Goal: Task Accomplishment & Management: Manage account settings

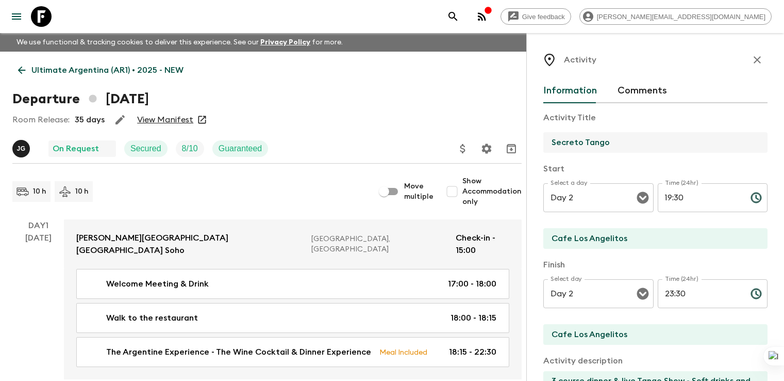
scroll to position [368, 0]
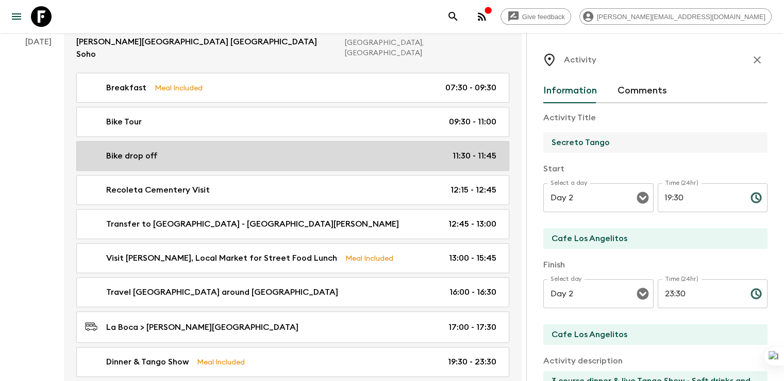
drag, startPoint x: 586, startPoint y: 144, endPoint x: 454, endPoint y: 135, distance: 132.3
paste input "Whispers of Tango, Flavors of [GEOGRAPHIC_DATA]"
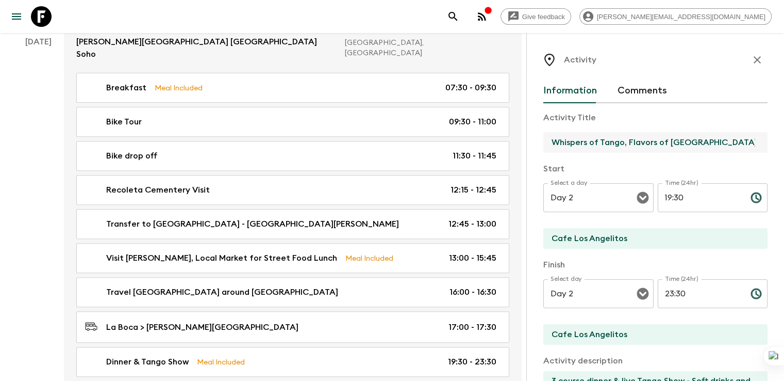
type input "Whispers of Tango, Flavors of [GEOGRAPHIC_DATA]"
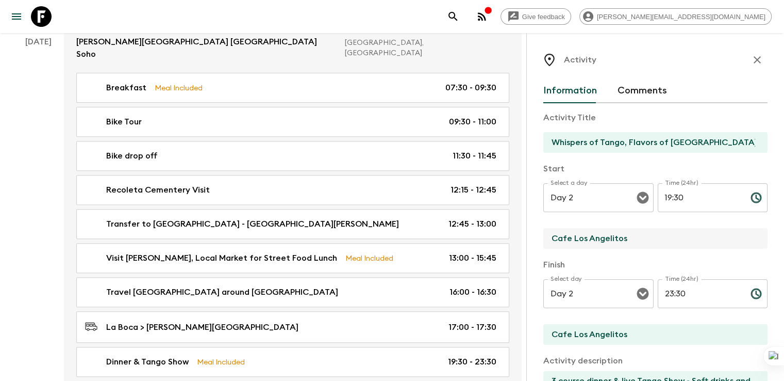
drag, startPoint x: 582, startPoint y: 240, endPoint x: 487, endPoint y: 241, distance: 94.9
click at [527, 241] on div "Activity Information Comments Activity Title Whispers of Tango, Flavors of [GEO…" at bounding box center [656, 223] width 258 height 381
type input "Tango venue"
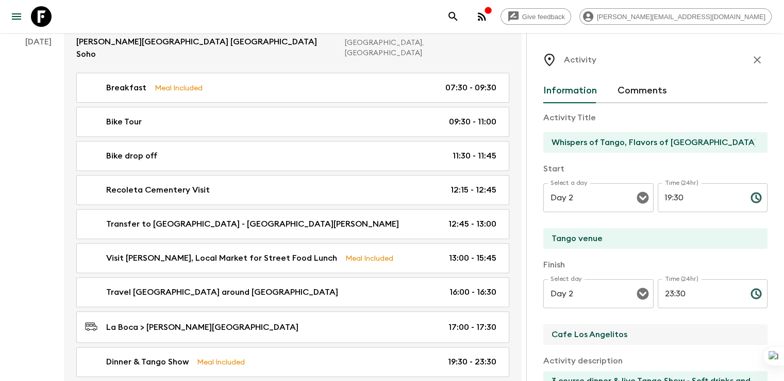
drag, startPoint x: 580, startPoint y: 331, endPoint x: 450, endPoint y: 331, distance: 130.5
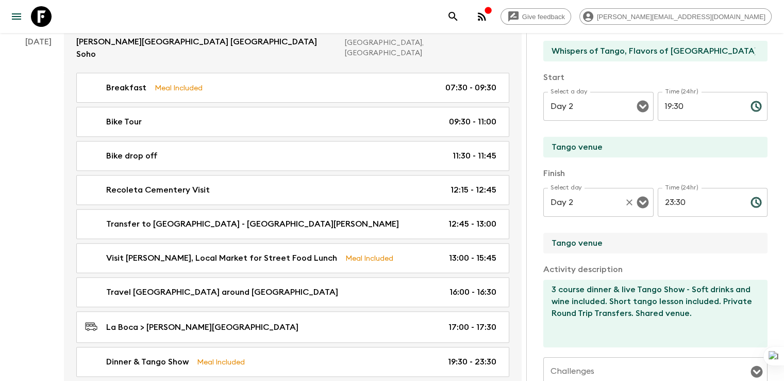
scroll to position [103, 0]
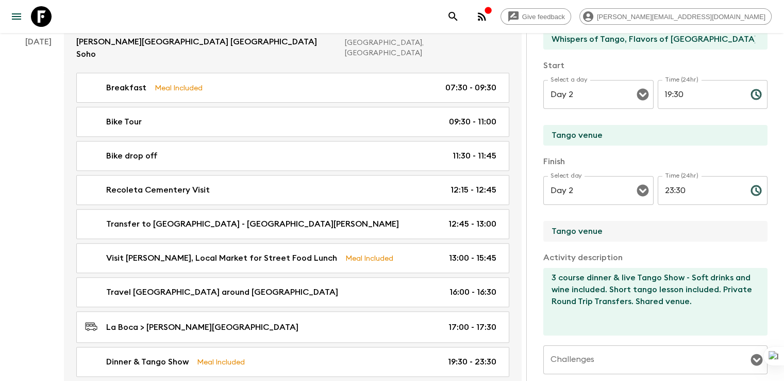
type input "Tango venue"
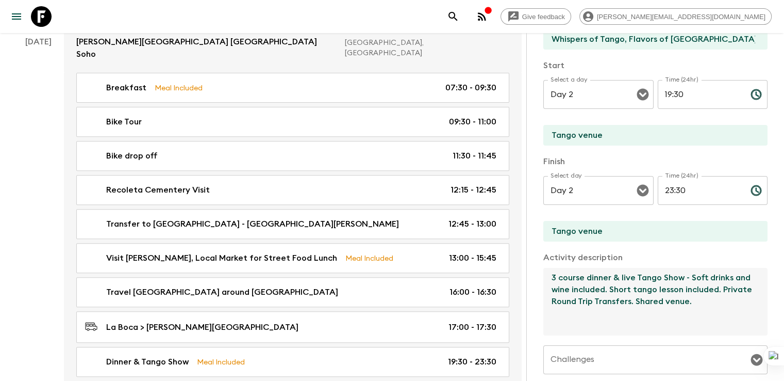
drag, startPoint x: 647, startPoint y: 287, endPoint x: 481, endPoint y: 271, distance: 166.9
click at [527, 271] on div "Activity Information Comments Activity Title Whispers of Tango, Flavors of [GEO…" at bounding box center [656, 223] width 258 height 381
paste textarea "Admission to an exclusive and intimate tango ritual"
click at [712, 277] on textarea "Admission to an exclusive and intimate tango ritual . Private Round Trip Transf…" at bounding box center [652, 302] width 216 height 68
paste textarea "One glass of wine or water included"
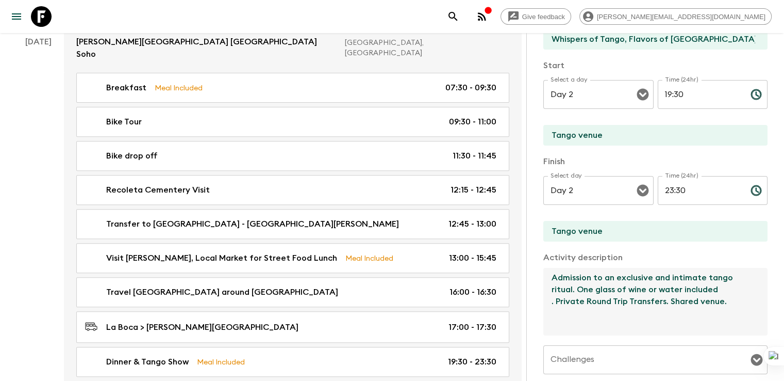
drag, startPoint x: 644, startPoint y: 304, endPoint x: 498, endPoint y: 303, distance: 146.0
click at [544, 303] on textarea "Admission to an exclusive and intimate tango ritual. One glass of wine or water…" at bounding box center [652, 302] width 216 height 68
paste textarea "post-show dinner in [GEOGRAPHIC_DATA] neighborhood Pizza-tasting stop: discover…"
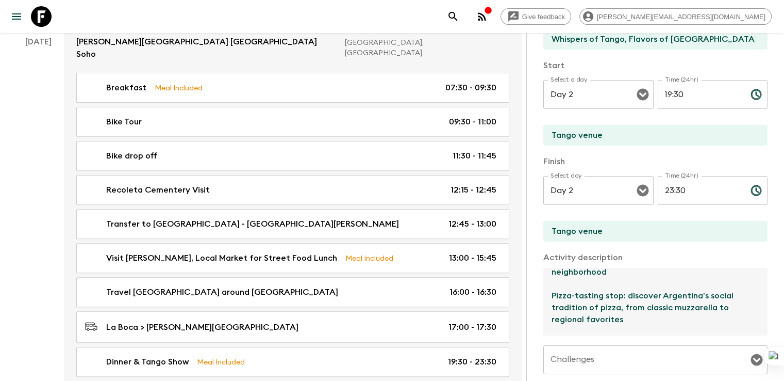
click at [544, 301] on textarea "Admission to an exclusive and intimate tango ritual. One glass of wine or water…" at bounding box center [652, 302] width 216 height 68
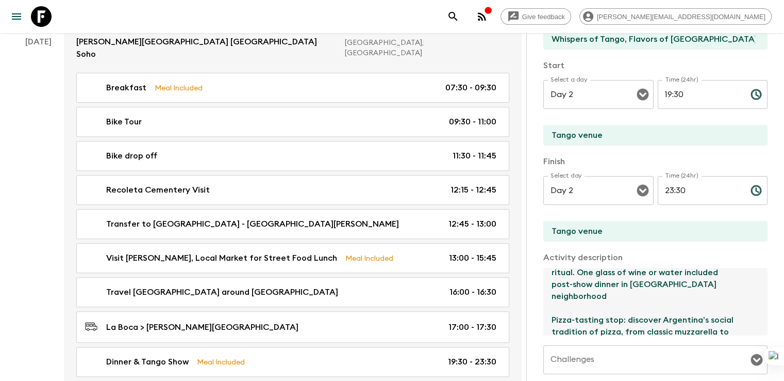
scroll to position [5, 0]
drag, startPoint x: 642, startPoint y: 299, endPoint x: 539, endPoint y: 297, distance: 102.6
click at [544, 297] on textarea "Admission to an exclusive and intimate tango ritual. One glass of wine or water…" at bounding box center [652, 302] width 216 height 68
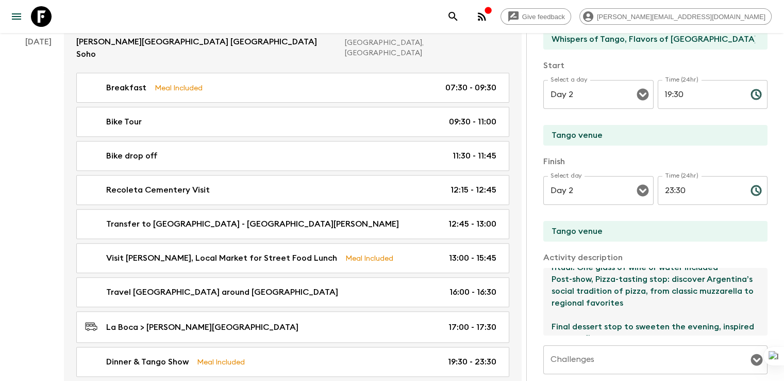
scroll to position [29, 0]
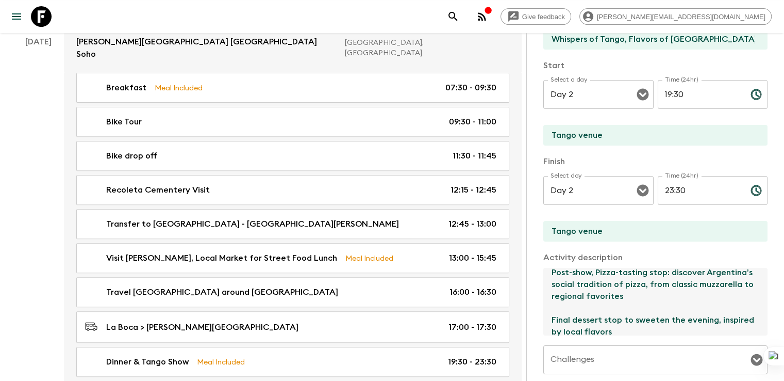
click at [544, 308] on textarea "Admission to an exclusive and intimate tango ritual. One glass of wine or water…" at bounding box center [652, 302] width 216 height 68
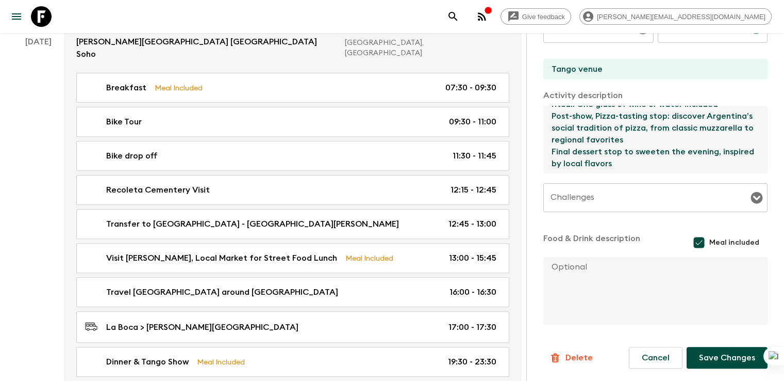
scroll to position [0, 0]
drag, startPoint x: 536, startPoint y: 162, endPoint x: 472, endPoint y: 102, distance: 88.3
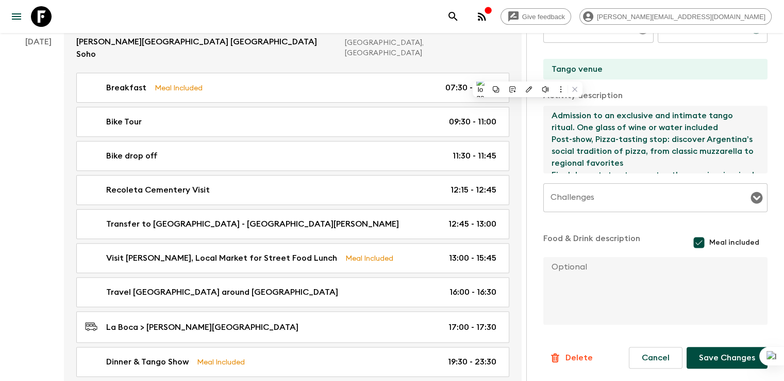
type textarea "Admission to an exclusive and intimate tango ritual. One glass of wine or water…"
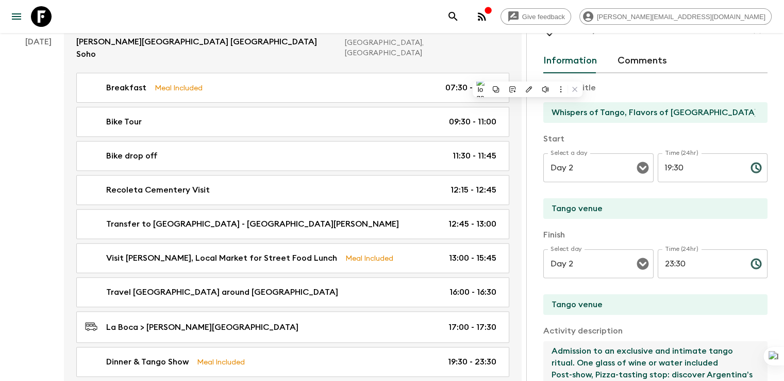
scroll to position [14, 0]
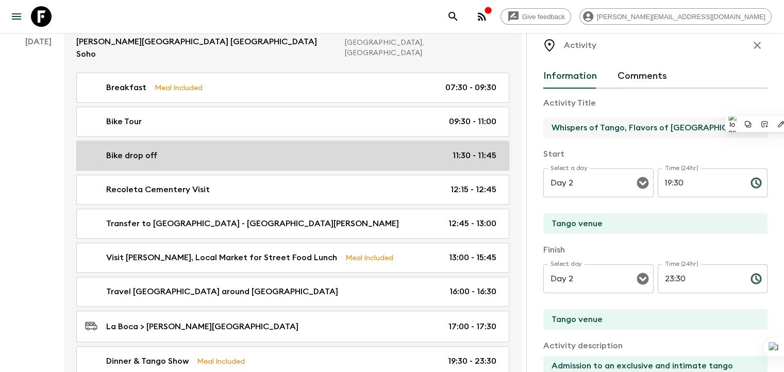
drag, startPoint x: 679, startPoint y: 128, endPoint x: 432, endPoint y: 132, distance: 246.5
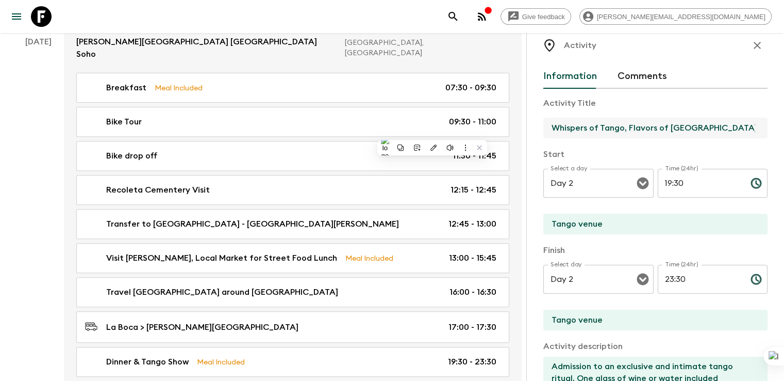
click at [679, 184] on input "19:30" at bounding box center [700, 183] width 85 height 29
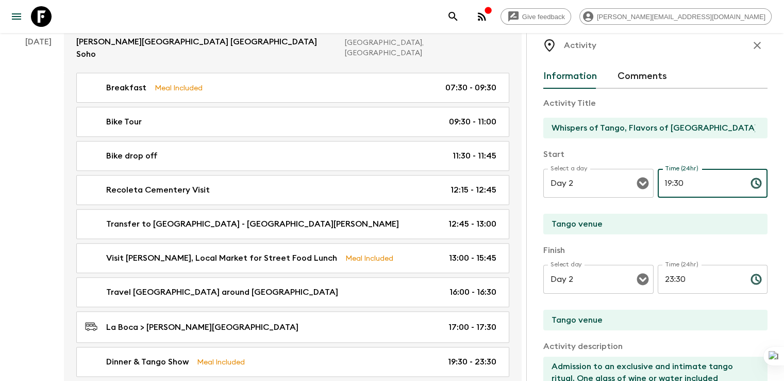
click at [659, 182] on input "19:30" at bounding box center [700, 183] width 85 height 29
drag, startPoint x: 641, startPoint y: 182, endPoint x: 630, endPoint y: 182, distance: 10.8
click at [658, 182] on input "19:30" at bounding box center [700, 183] width 85 height 29
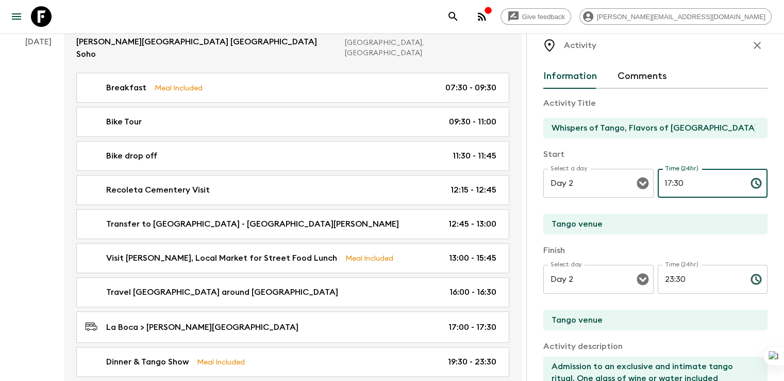
type input "17:30"
click at [678, 279] on input "23:30" at bounding box center [700, 279] width 85 height 29
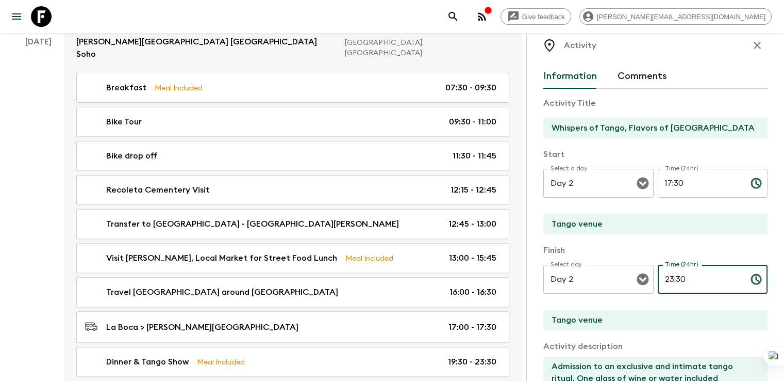
drag, startPoint x: 658, startPoint y: 281, endPoint x: 626, endPoint y: 275, distance: 32.0
click at [626, 275] on div "Select day Day 2 Select day ​ Time (24hr) 23:30 Time (24hr) ​" at bounding box center [656, 285] width 224 height 41
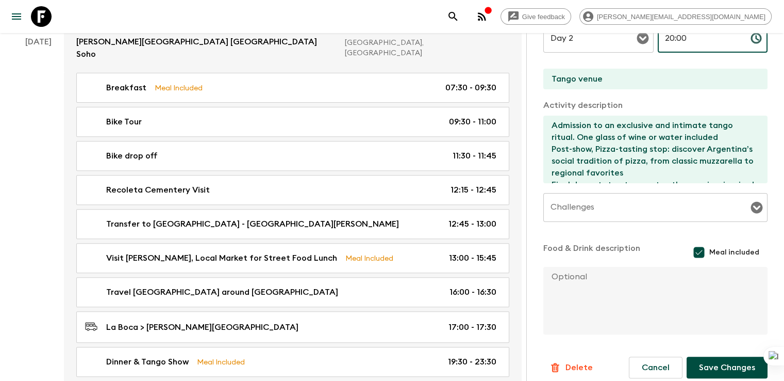
scroll to position [265, 0]
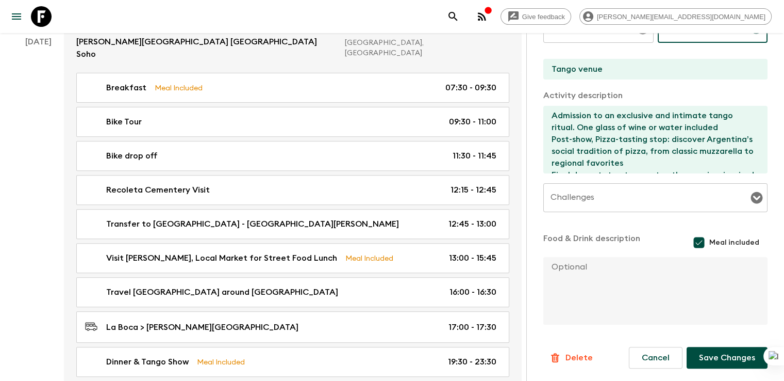
type input "20:00"
click at [715, 357] on button "Save Changes" at bounding box center [727, 358] width 81 height 22
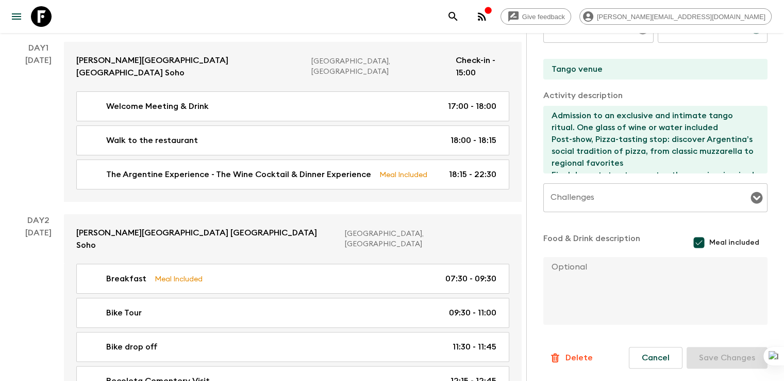
scroll to position [0, 0]
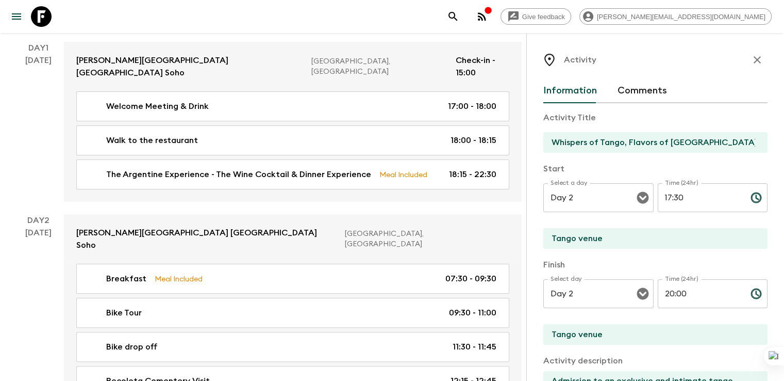
click at [547, 141] on input "Whispers of Tango, Flavors of [GEOGRAPHIC_DATA]" at bounding box center [652, 142] width 216 height 21
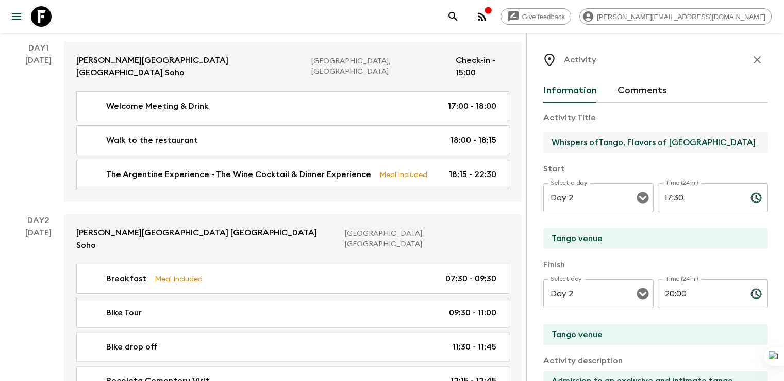
type input "Whispers of Tango, Flavors of [GEOGRAPHIC_DATA]"
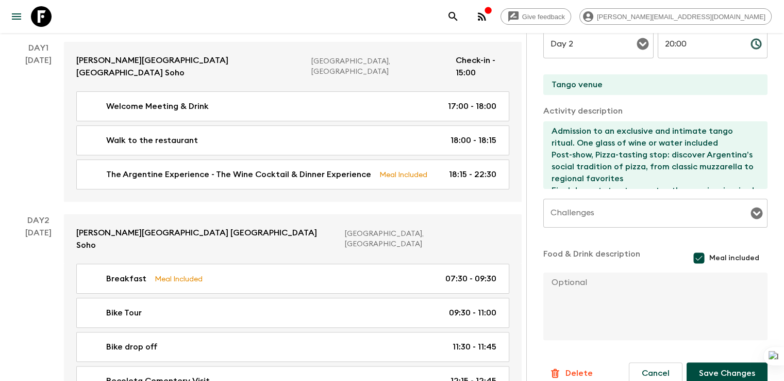
scroll to position [265, 0]
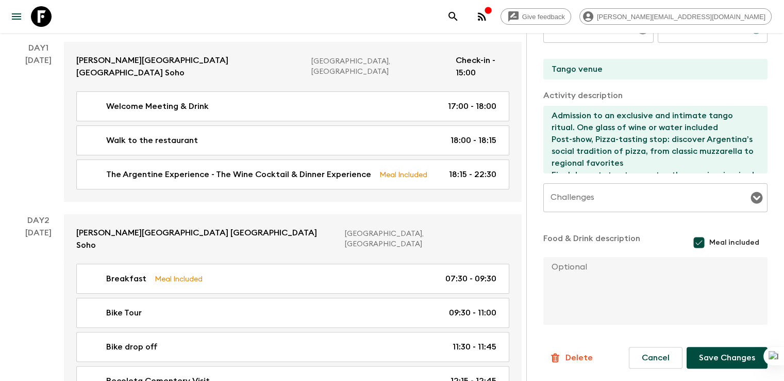
click at [714, 358] on button "Save Changes" at bounding box center [727, 358] width 81 height 22
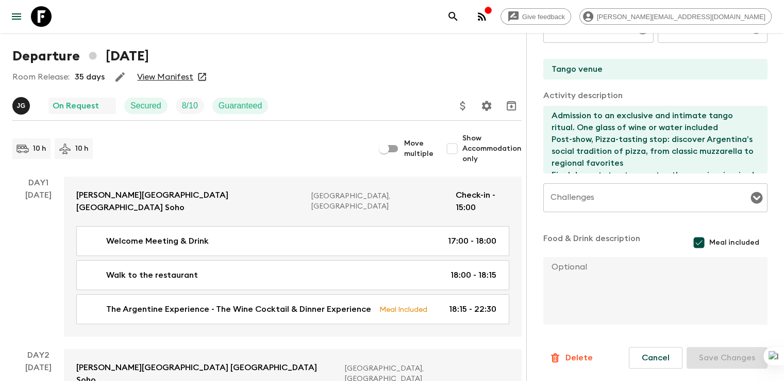
scroll to position [16, 0]
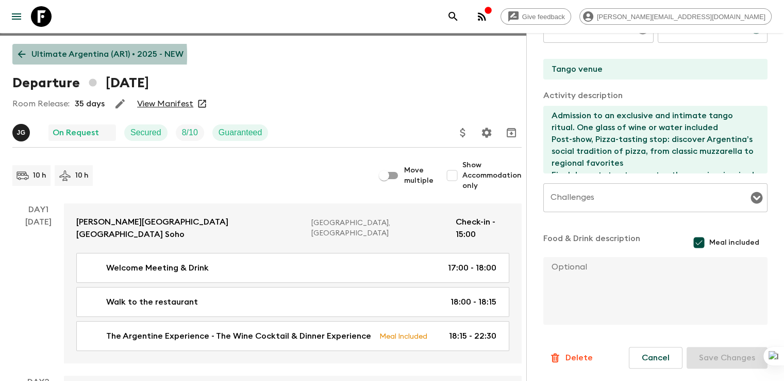
click at [26, 55] on icon at bounding box center [21, 53] width 11 height 11
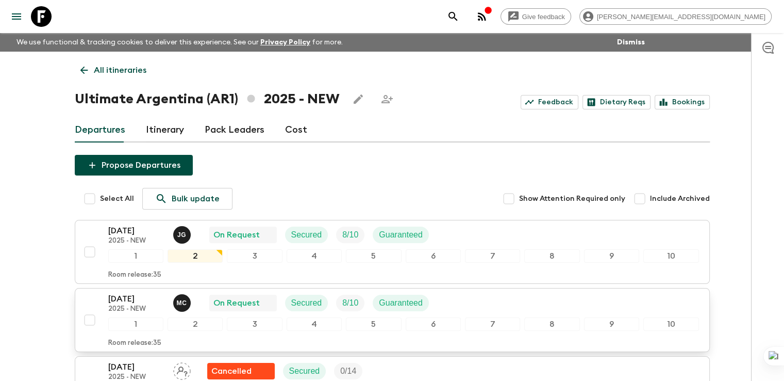
click at [137, 300] on p "[DATE]" at bounding box center [136, 298] width 57 height 12
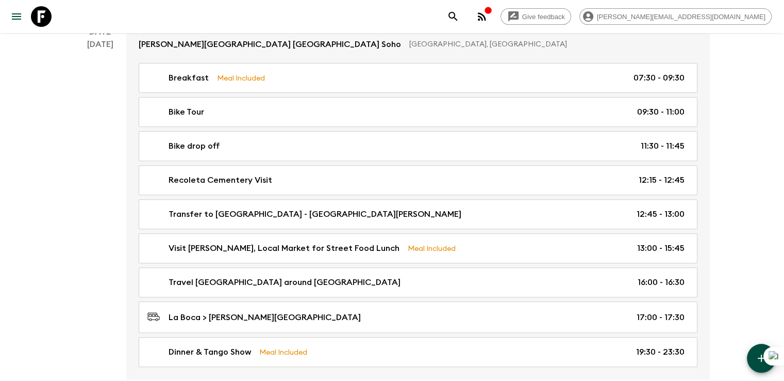
scroll to position [361, 0]
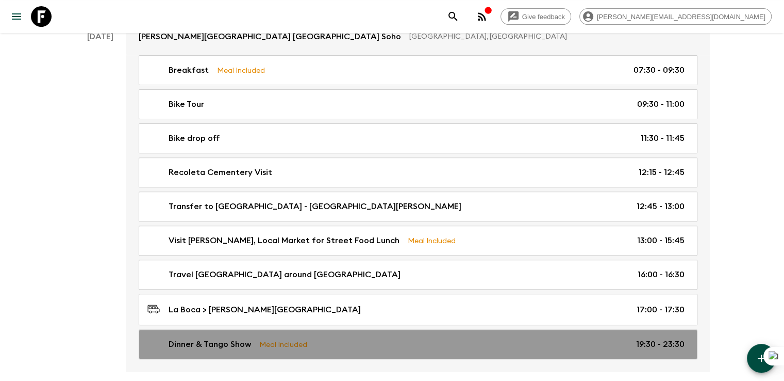
click at [223, 343] on p "Dinner & Tango Show" at bounding box center [210, 344] width 83 height 12
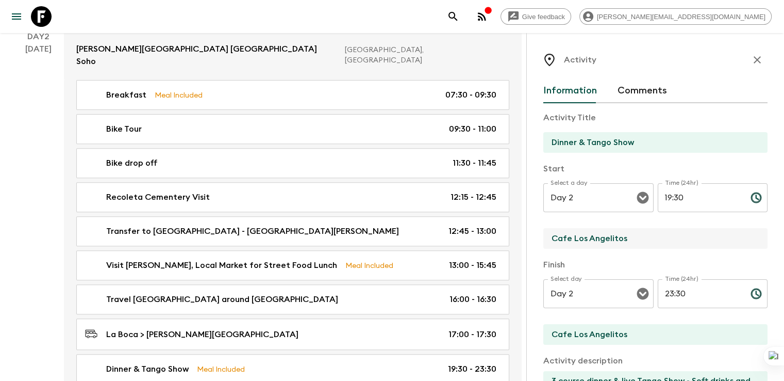
drag, startPoint x: 563, startPoint y: 239, endPoint x: 384, endPoint y: 234, distance: 179.5
type input "Tango venue"
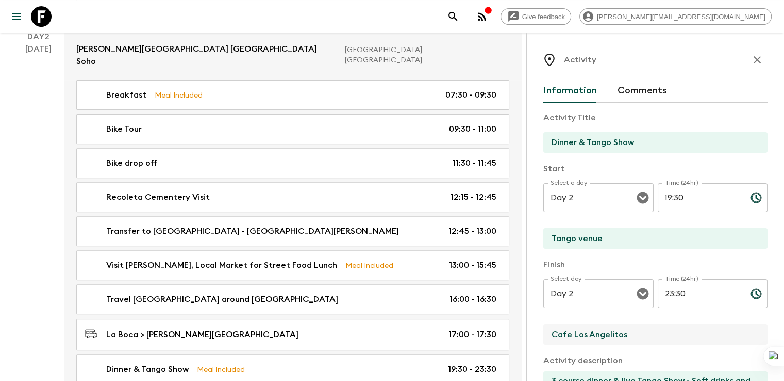
drag, startPoint x: 576, startPoint y: 335, endPoint x: 478, endPoint y: 335, distance: 98.5
click at [527, 335] on div "Activity Information Comments Activity Title Dinner & Tango Show Start Select a…" at bounding box center [656, 223] width 258 height 381
type input "Tango venue"
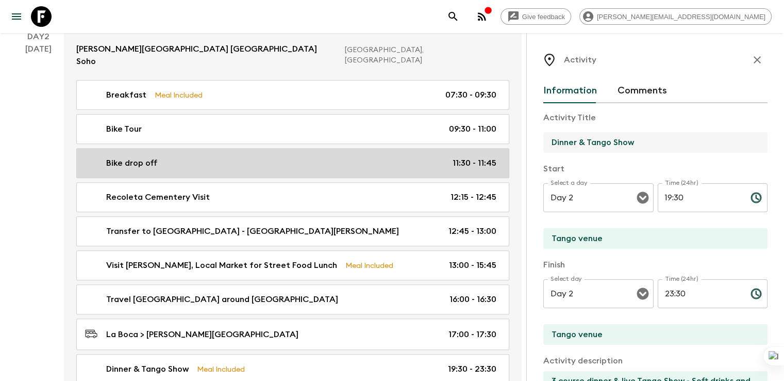
drag, startPoint x: 601, startPoint y: 147, endPoint x: 457, endPoint y: 147, distance: 143.9
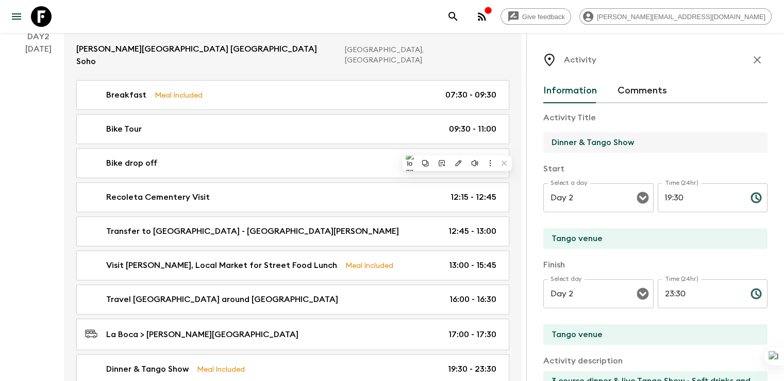
paste input "Whispers of Tango, Flavors of [GEOGRAPHIC_DATA]"
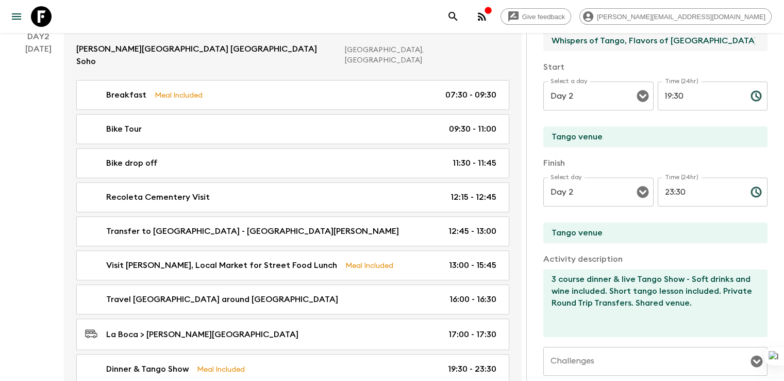
scroll to position [121, 0]
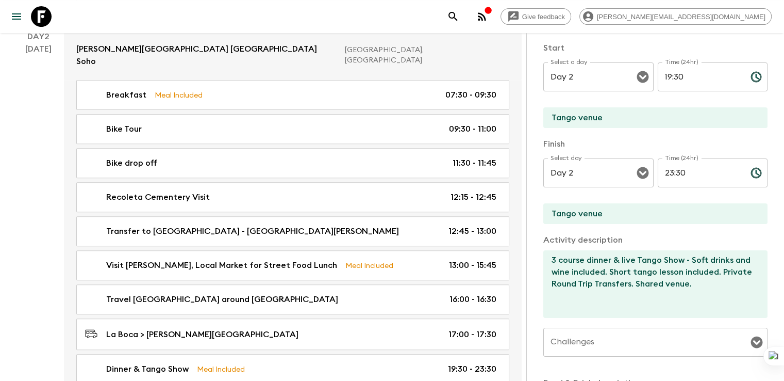
type input "Whispers of Tango, Flavors of [GEOGRAPHIC_DATA]"
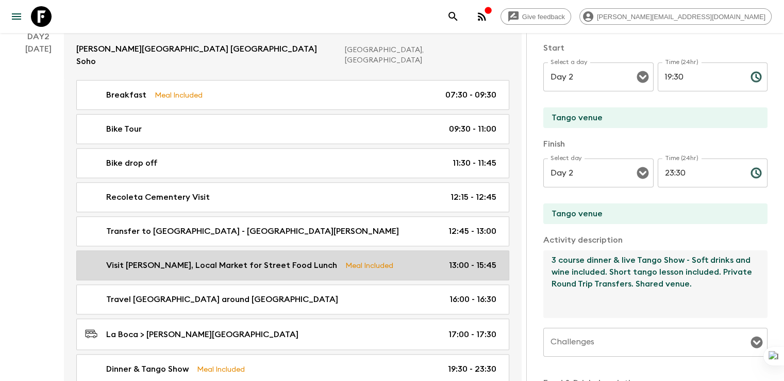
drag, startPoint x: 610, startPoint y: 290, endPoint x: 457, endPoint y: 243, distance: 159.4
paste textarea "Admission to an exclusive and intimate tango ritual. One glass of wine or water…"
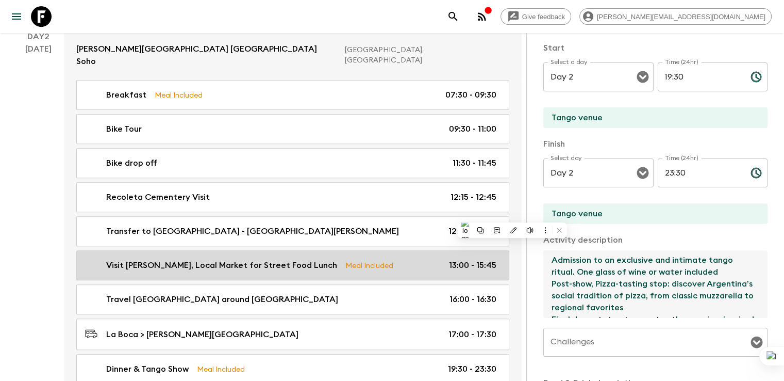
scroll to position [18, 0]
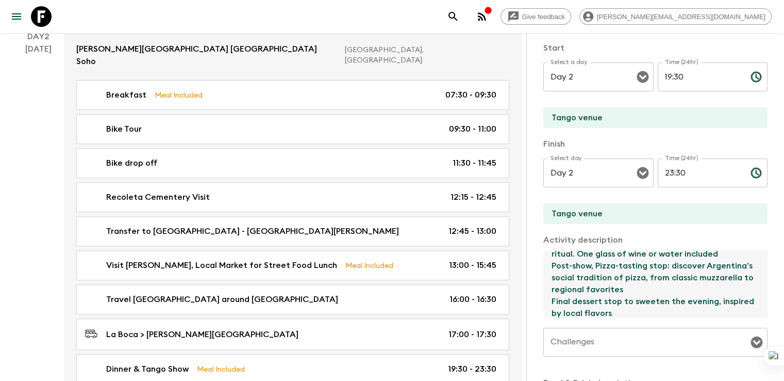
click at [631, 262] on textarea "Admission to an exclusive and intimate tango ritual. One glass of wine or water…" at bounding box center [652, 284] width 216 height 68
click at [629, 251] on textarea "Admission to an exclusive and intimate tango ritual. One glass of wine or water…" at bounding box center [652, 284] width 216 height 68
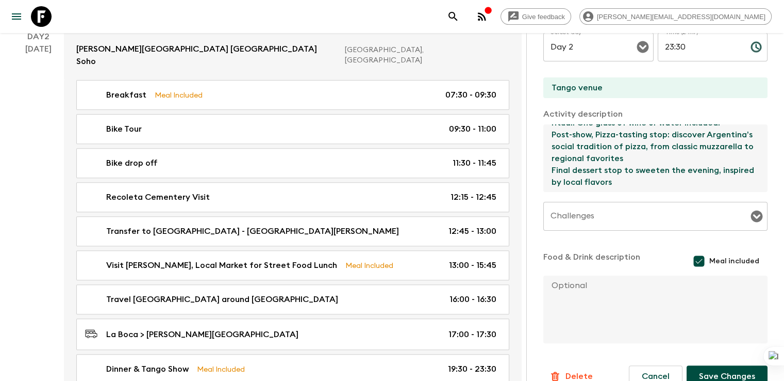
scroll to position [265, 0]
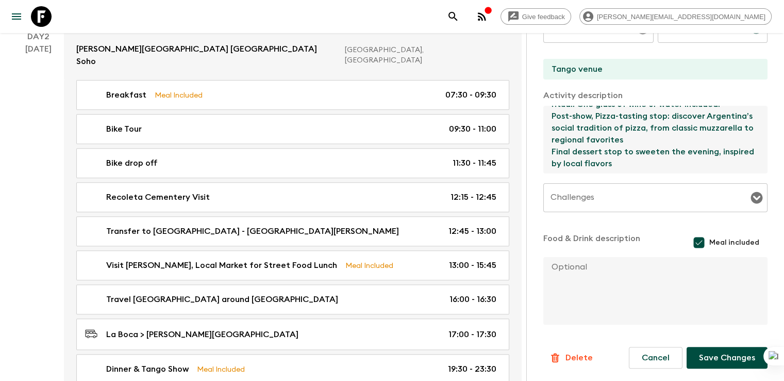
type textarea "Admission to an exclusive and intimate tango ritual. One glass of wine or water…"
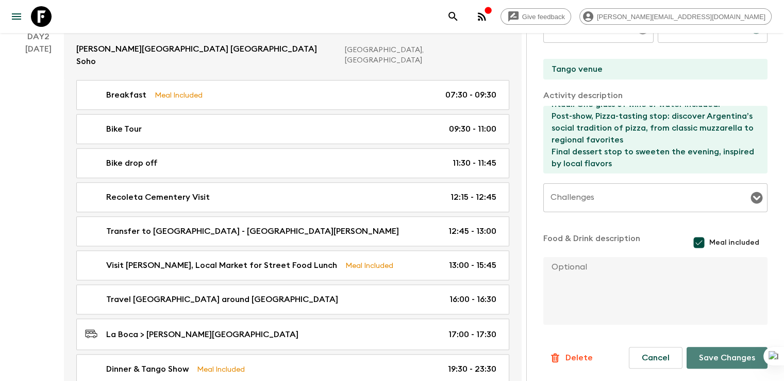
click at [709, 359] on button "Save Changes" at bounding box center [727, 358] width 81 height 22
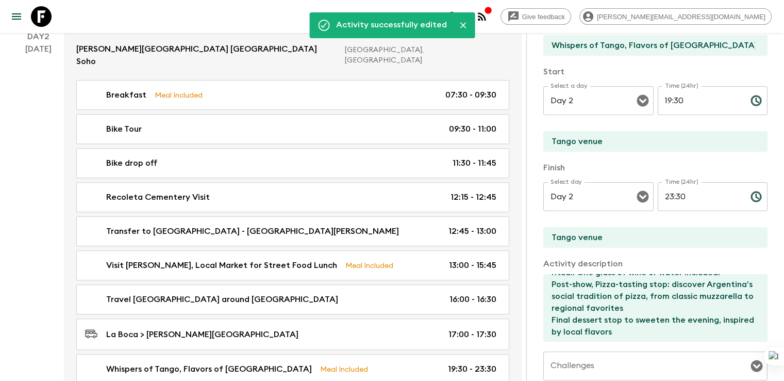
scroll to position [91, 0]
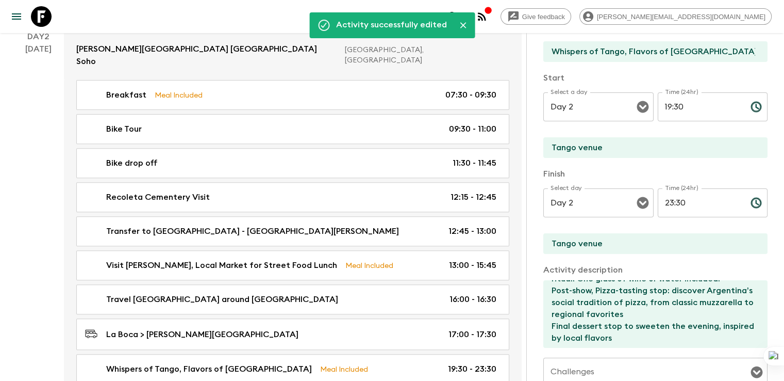
click at [658, 105] on input "19:30" at bounding box center [700, 106] width 85 height 29
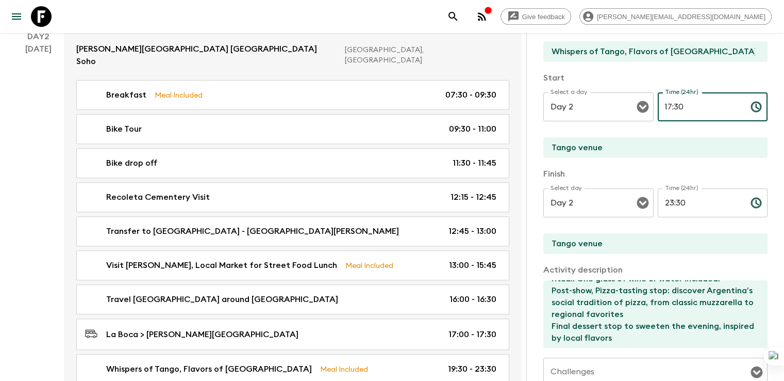
type input "17:30"
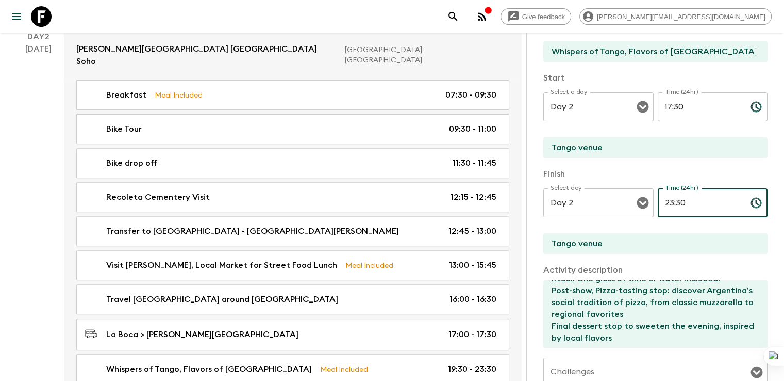
drag, startPoint x: 644, startPoint y: 201, endPoint x: 657, endPoint y: 201, distance: 12.9
click at [658, 201] on input "23:30" at bounding box center [700, 202] width 85 height 29
drag, startPoint x: 663, startPoint y: 202, endPoint x: 590, endPoint y: 202, distance: 73.2
click at [590, 202] on div "Select day Day 2 Select day ​ Time (24hr) 23:30 Time (24hr) ​" at bounding box center [656, 208] width 224 height 41
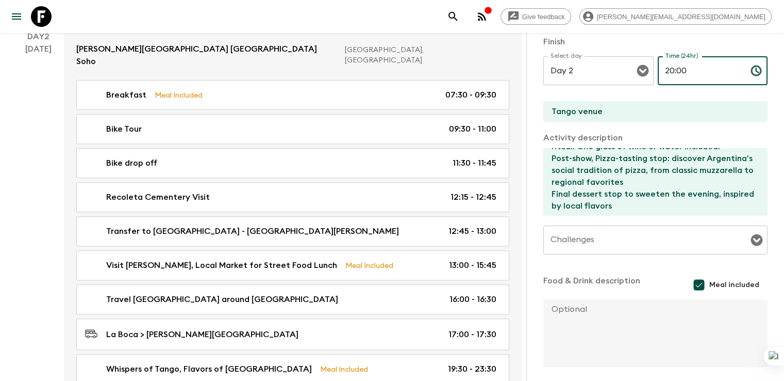
scroll to position [265, 0]
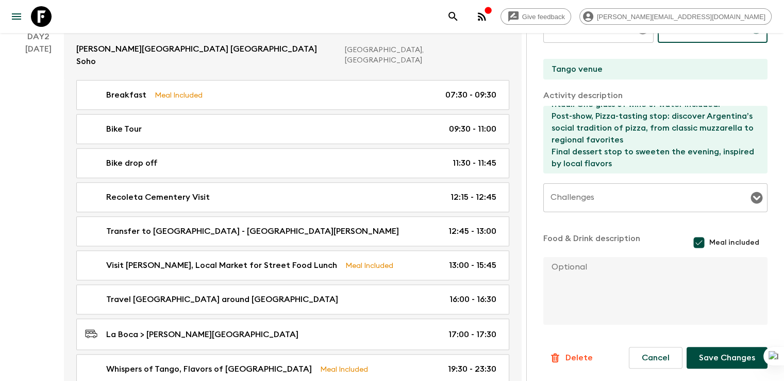
type input "20:00"
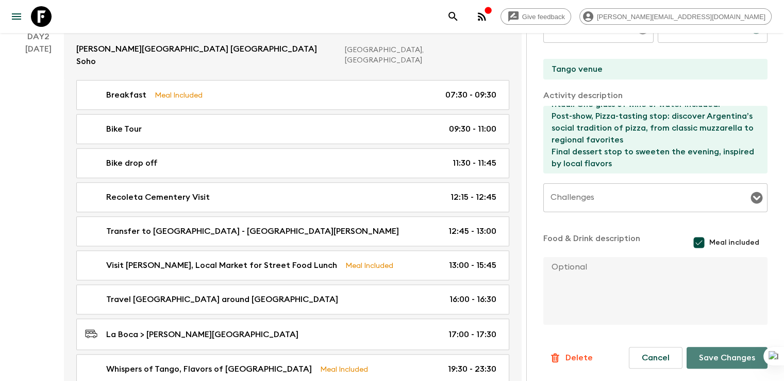
click at [740, 360] on button "Save Changes" at bounding box center [727, 358] width 81 height 22
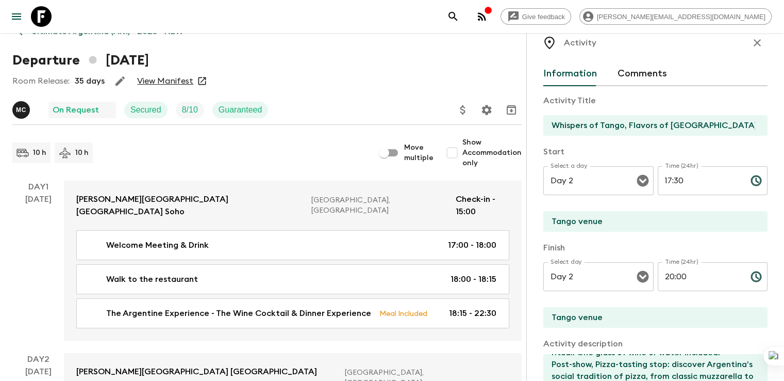
scroll to position [0, 0]
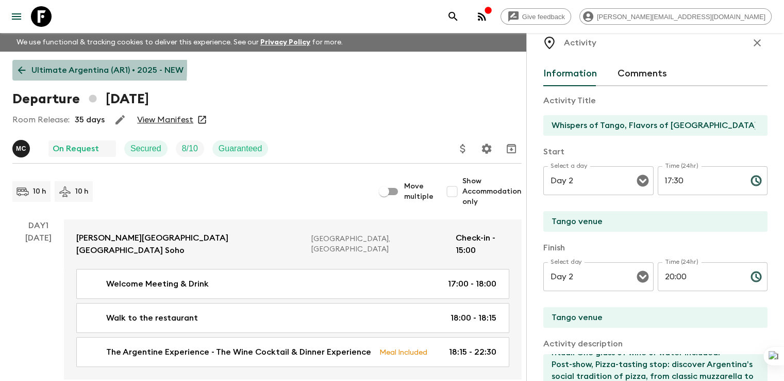
click at [19, 67] on icon at bounding box center [21, 69] width 11 height 11
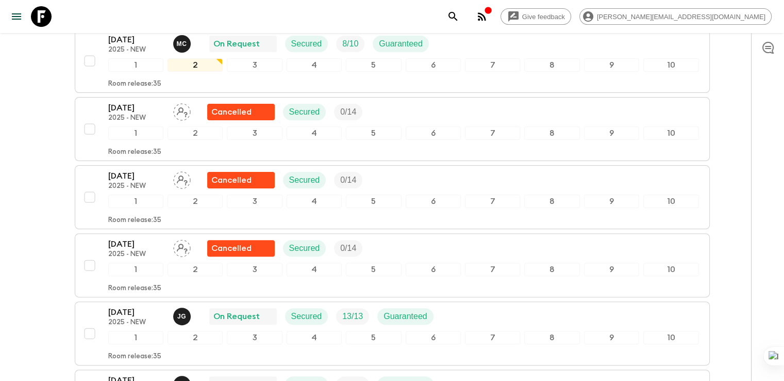
scroll to position [260, 0]
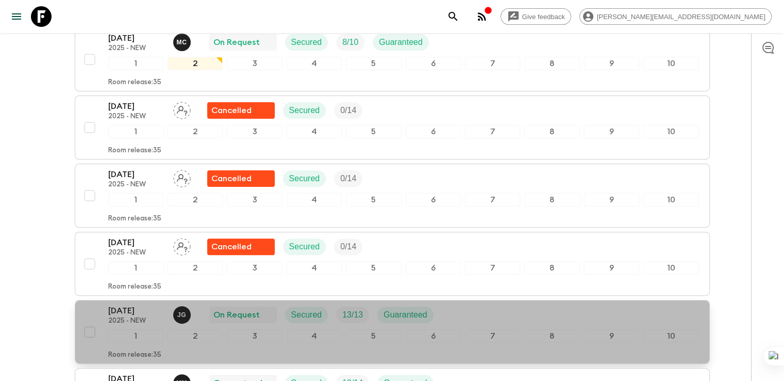
click at [127, 310] on p "[DATE]" at bounding box center [136, 310] width 57 height 12
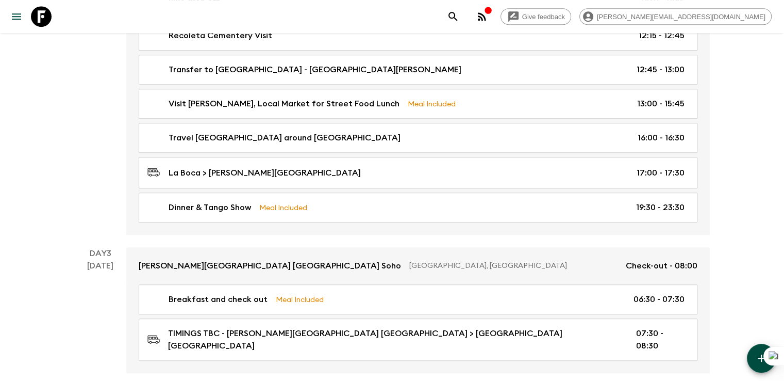
scroll to position [513, 0]
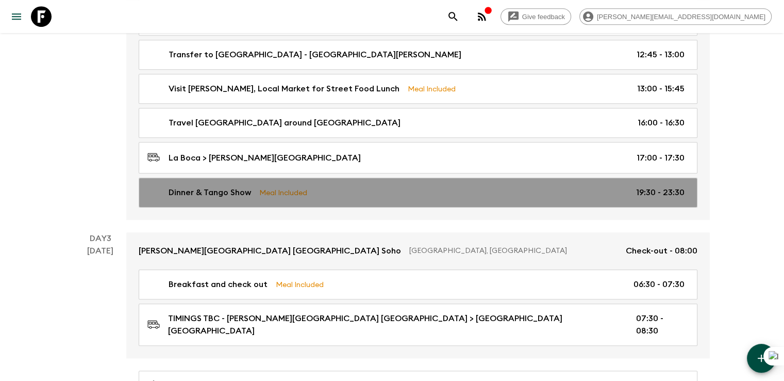
click at [198, 186] on p "Dinner & Tango Show" at bounding box center [210, 192] width 83 height 12
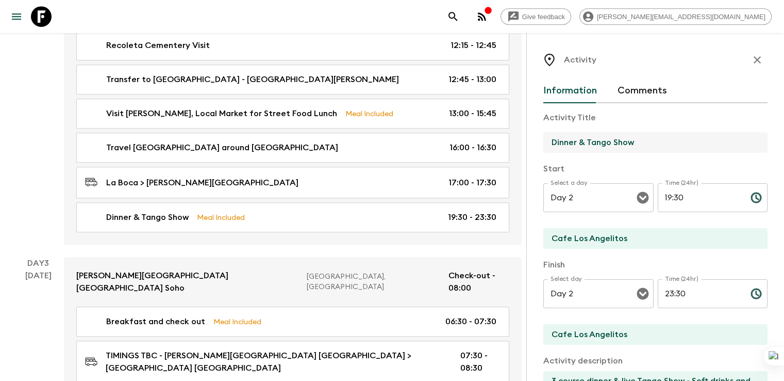
drag, startPoint x: 600, startPoint y: 145, endPoint x: 496, endPoint y: 145, distance: 104.2
click at [544, 145] on input "Dinner & Tango Show" at bounding box center [652, 142] width 216 height 21
paste input "Admission to an exclusive and intimate tango ritual. One glass of wine or water…"
type input "Admission to an exclusive and intimate tango ritual. One glass of wine or water…"
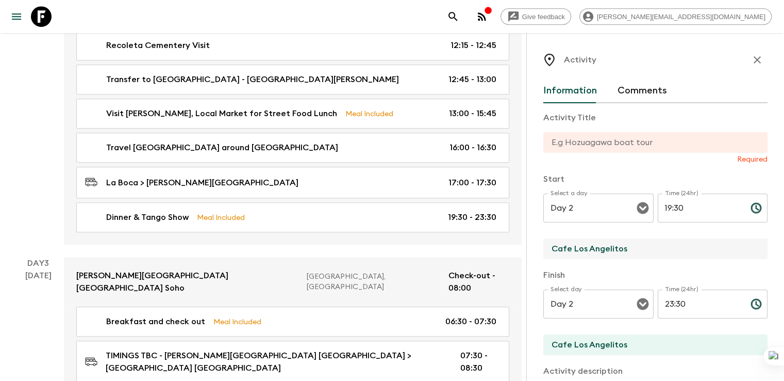
drag, startPoint x: 558, startPoint y: 237, endPoint x: 488, endPoint y: 237, distance: 70.1
click at [527, 237] on div "Activity Information Comments Activity Title Required Start Select a day Day 2 …" at bounding box center [656, 223] width 258 height 381
type input "Tango venue"
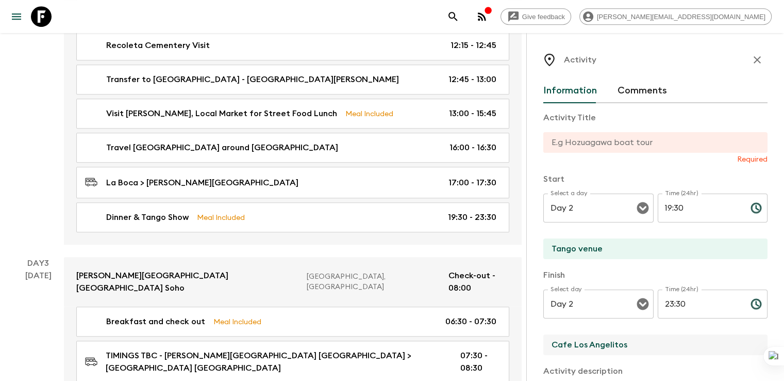
drag, startPoint x: 580, startPoint y: 342, endPoint x: 481, endPoint y: 336, distance: 99.2
click at [527, 336] on div "Activity Information Comments Activity Title Required Start Select a day Day 2 …" at bounding box center [656, 223] width 258 height 381
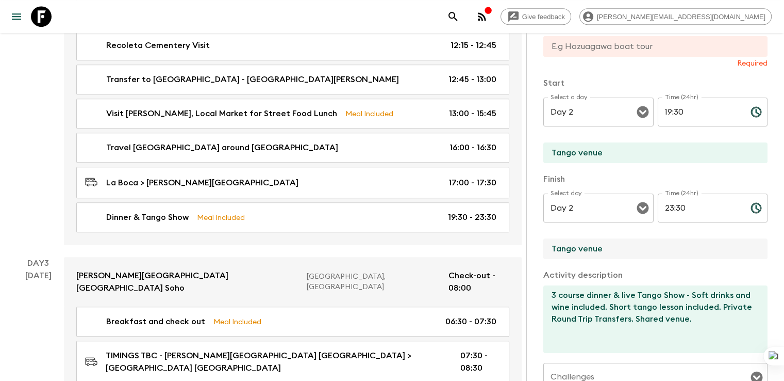
scroll to position [103, 0]
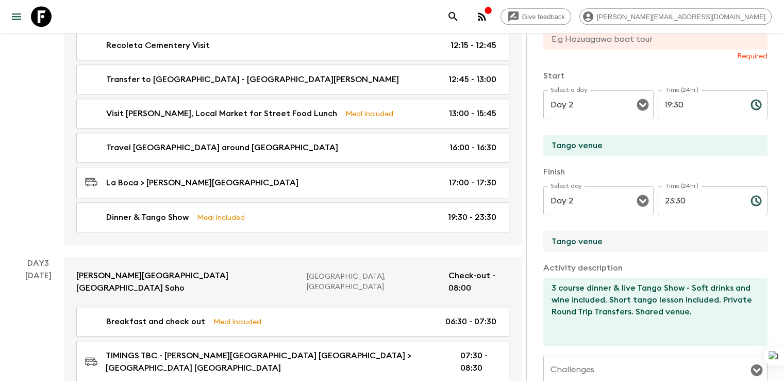
type input "Tango venue"
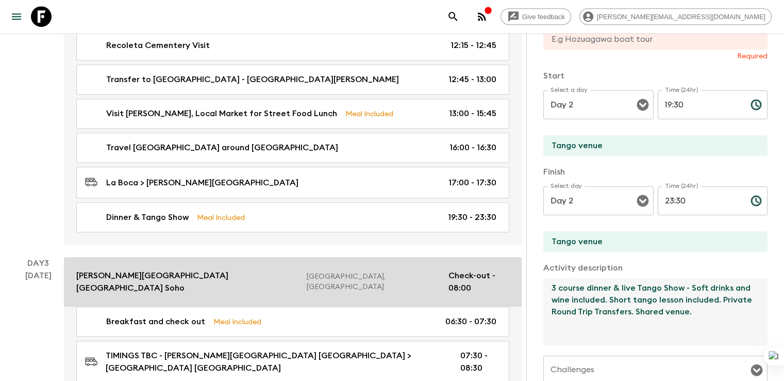
drag, startPoint x: 601, startPoint y: 312, endPoint x: 411, endPoint y: 273, distance: 194.3
paste textarea "Admission to an exclusive and intimate tango ritual. One glass of wine or water…"
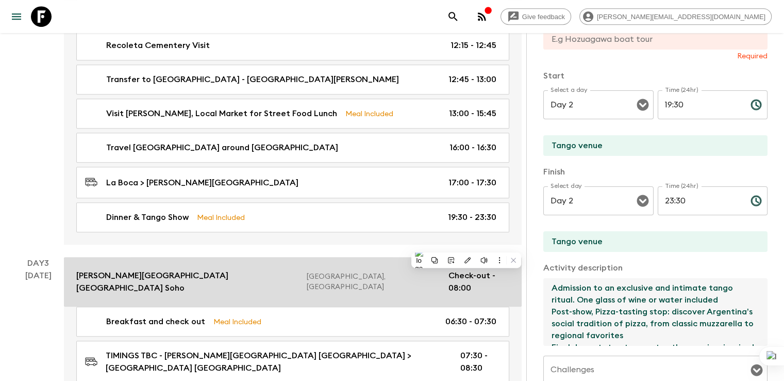
scroll to position [18, 0]
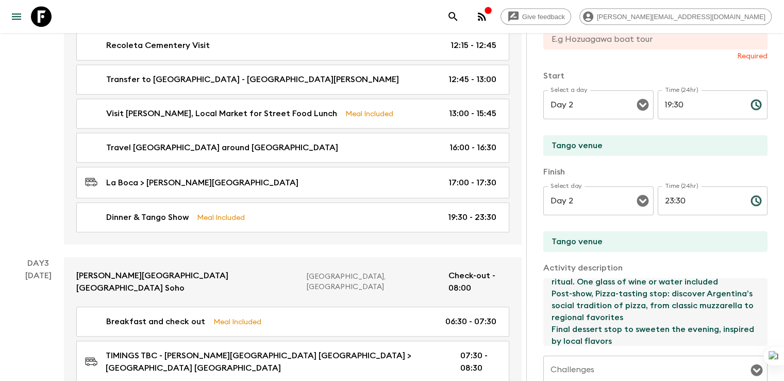
type textarea "Admission to an exclusive and intimate tango ritual. One glass of wine or water…"
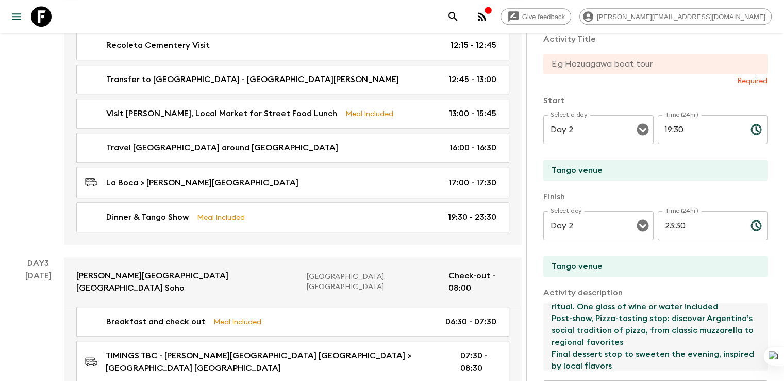
scroll to position [68, 0]
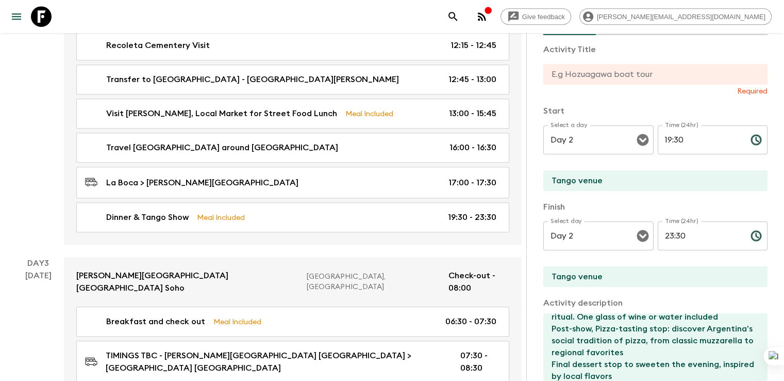
click at [610, 75] on input "text" at bounding box center [652, 74] width 216 height 21
paste input "Whispers of Tango, Flavors of [GEOGRAPHIC_DATA]"
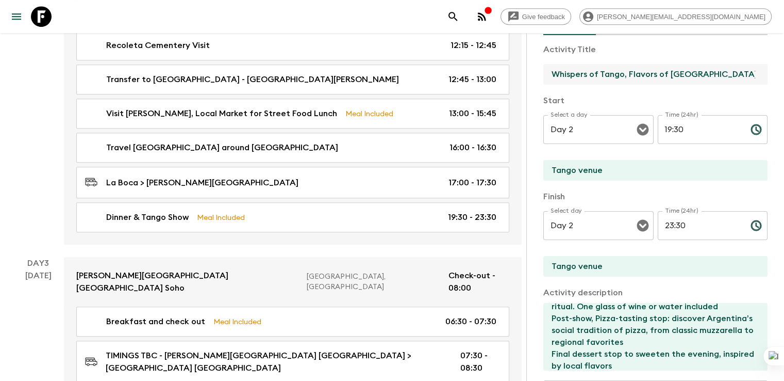
type input "Whispers of Tango, Flavors of [GEOGRAPHIC_DATA]"
click at [658, 130] on input "19:30" at bounding box center [700, 129] width 85 height 29
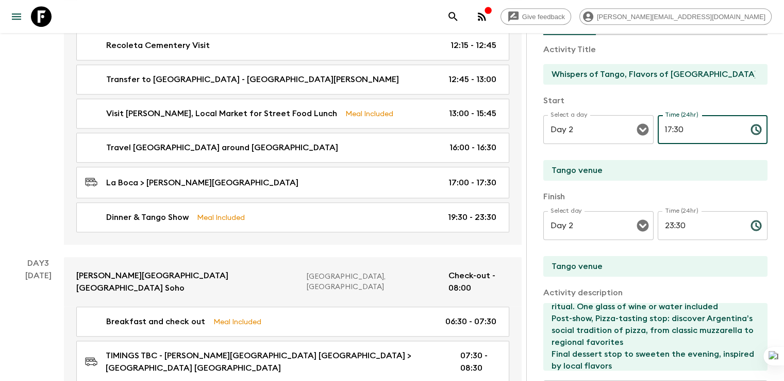
type input "17:30"
click at [658, 218] on input "23:30" at bounding box center [700, 225] width 85 height 29
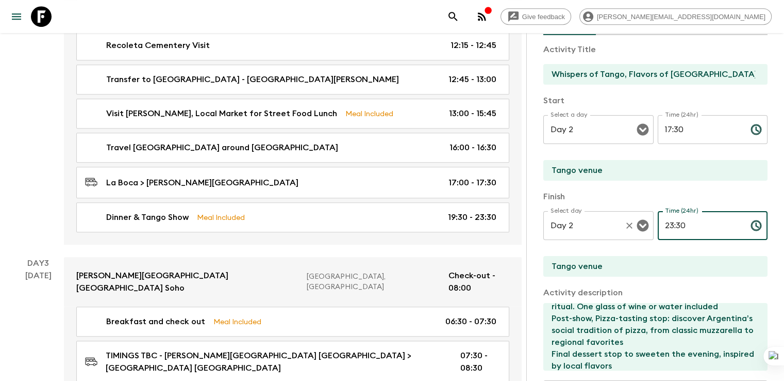
drag, startPoint x: 647, startPoint y: 223, endPoint x: 609, endPoint y: 224, distance: 38.2
click at [609, 224] on div "Select day Day 2 Select day ​ Time (24hr) 23:30 Time (24hr) ​" at bounding box center [656, 231] width 224 height 41
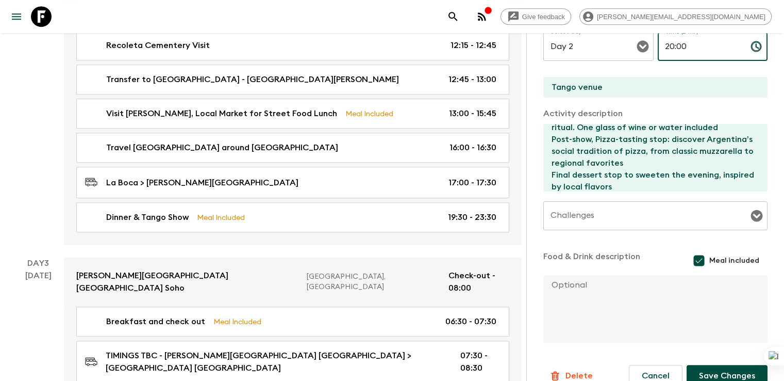
scroll to position [265, 0]
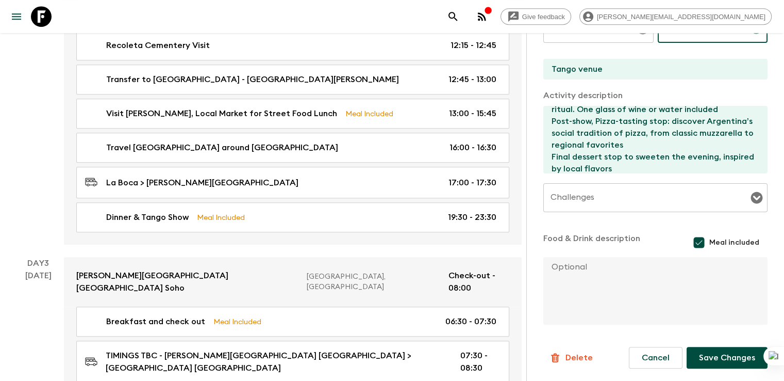
type input "20:00"
click at [730, 362] on button "Save Changes" at bounding box center [727, 358] width 81 height 22
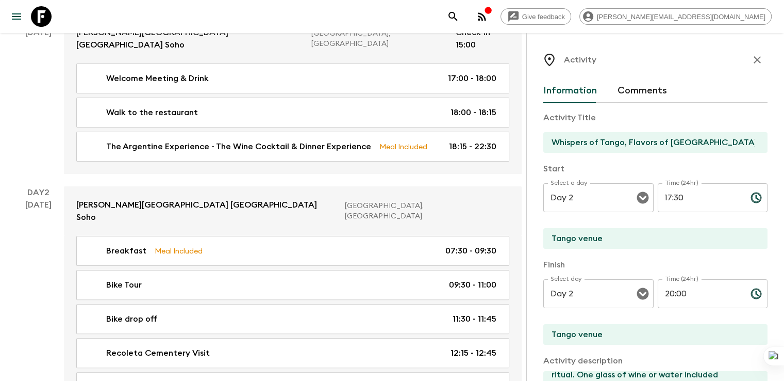
scroll to position [0, 0]
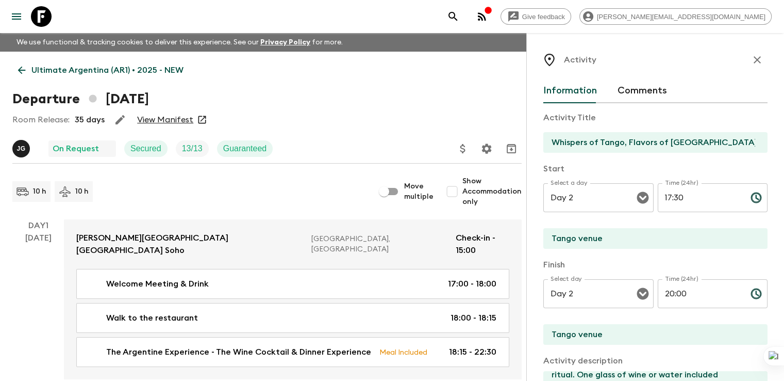
click at [22, 71] on icon at bounding box center [21, 69] width 11 height 11
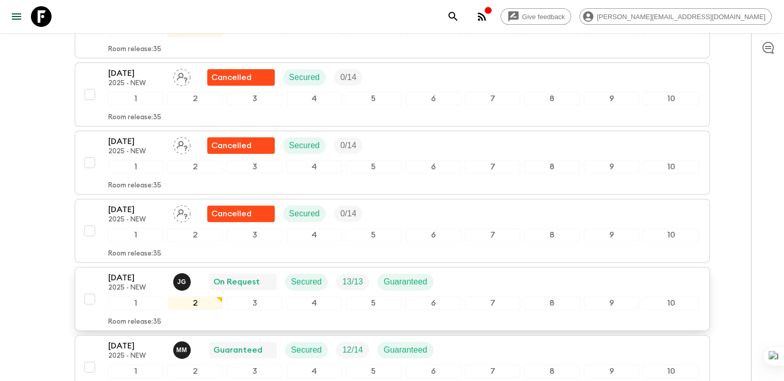
scroll to position [309, 0]
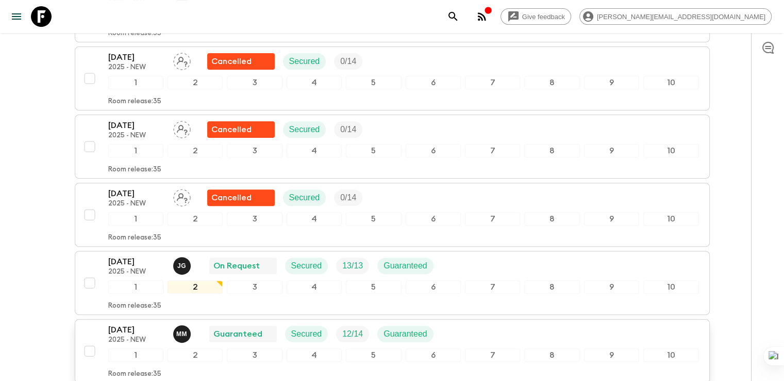
click at [129, 325] on p "[DATE]" at bounding box center [136, 329] width 57 height 12
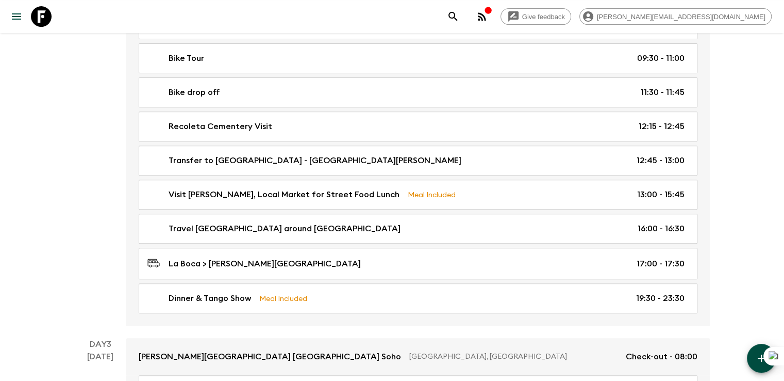
scroll to position [424, 0]
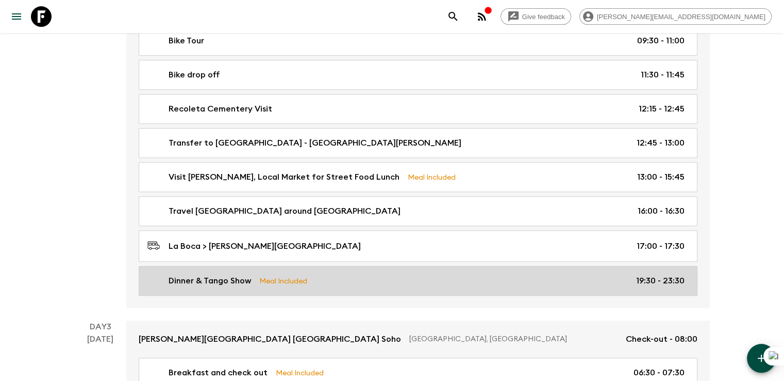
click at [223, 281] on p "Dinner & Tango Show" at bounding box center [210, 280] width 83 height 12
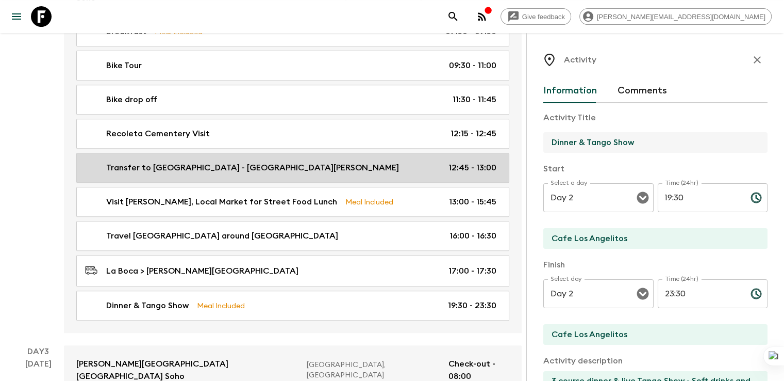
drag, startPoint x: 602, startPoint y: 142, endPoint x: 455, endPoint y: 144, distance: 147.0
paste input "Whispers of Tango, Flavors of [GEOGRAPHIC_DATA]"
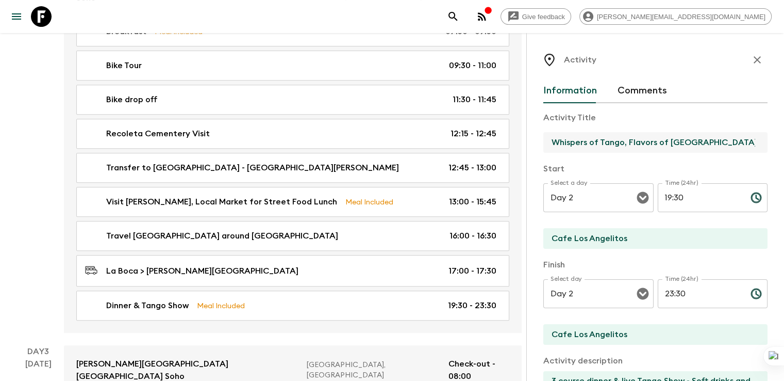
type input "Whispers of Tango, Flavors of [GEOGRAPHIC_DATA]"
click at [658, 201] on input "19:30" at bounding box center [700, 197] width 85 height 29
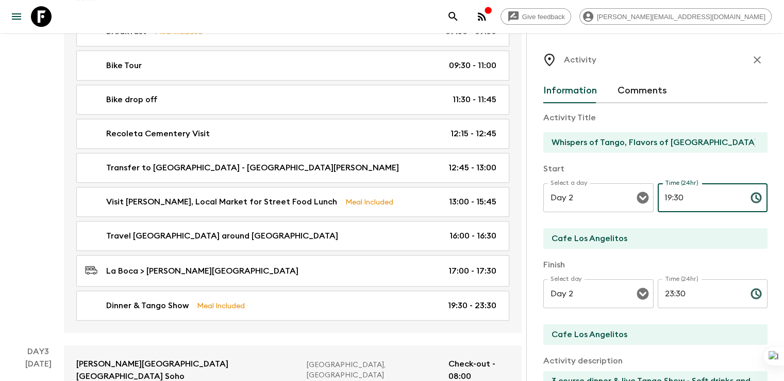
click at [658, 196] on input "19:30" at bounding box center [700, 197] width 85 height 29
type input "17:30"
click at [658, 291] on input "23:30" at bounding box center [700, 293] width 85 height 29
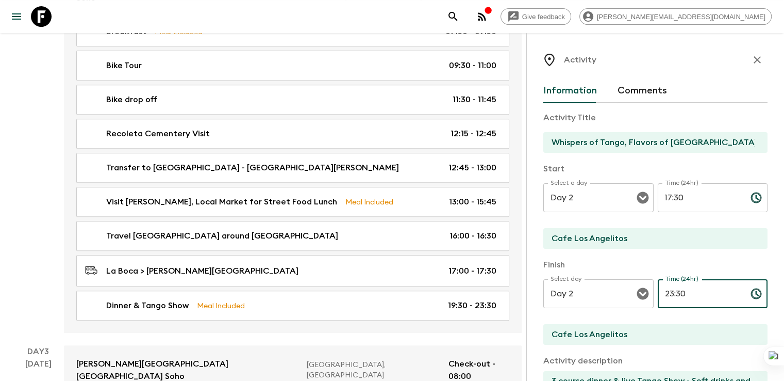
drag, startPoint x: 655, startPoint y: 293, endPoint x: 630, endPoint y: 293, distance: 25.3
click at [658, 293] on input "23:30" at bounding box center [700, 293] width 85 height 29
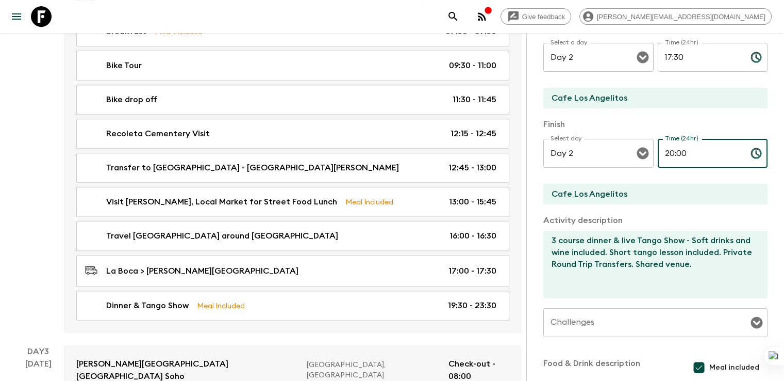
scroll to position [193, 0]
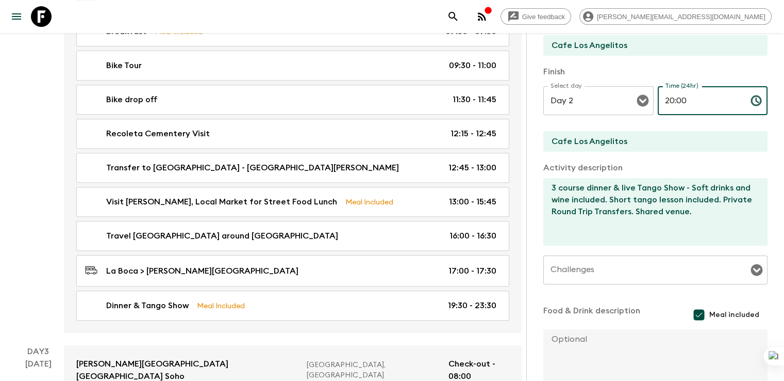
type input "20:00"
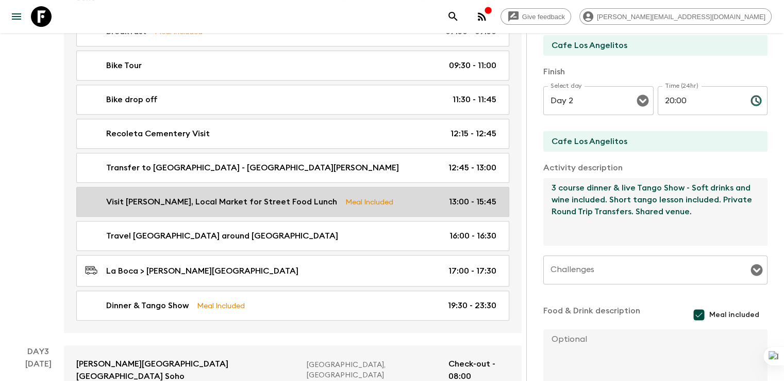
drag, startPoint x: 630, startPoint y: 227, endPoint x: 413, endPoint y: 191, distance: 220.1
paste textarea "Admission to an exclusive and intimate tango ritual. One glass of wine or water…"
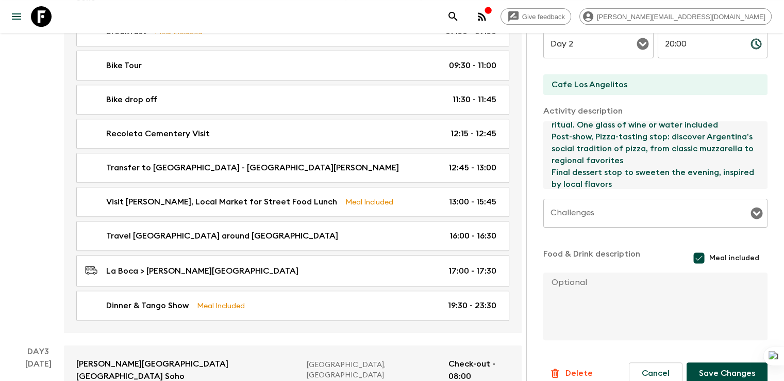
scroll to position [265, 0]
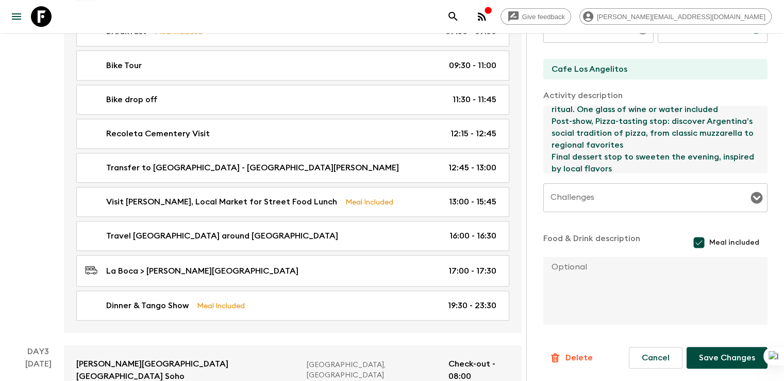
type textarea "Admission to an exclusive and intimate tango ritual. One glass of wine or water…"
click at [716, 358] on button "Save Changes" at bounding box center [727, 358] width 81 height 22
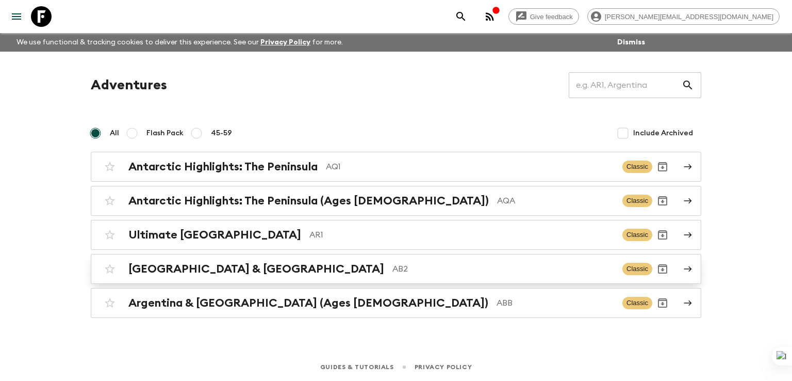
click at [197, 268] on h2 "Argentina & Brazil" at bounding box center [256, 268] width 256 height 13
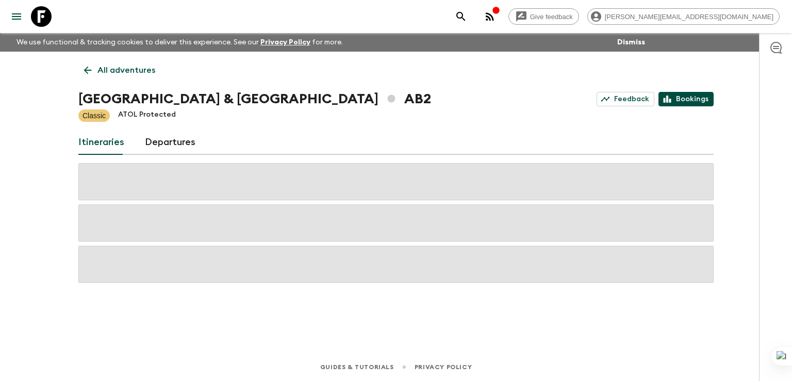
click at [685, 103] on link "Bookings" at bounding box center [686, 99] width 55 height 14
